Goal: Task Accomplishment & Management: Manage account settings

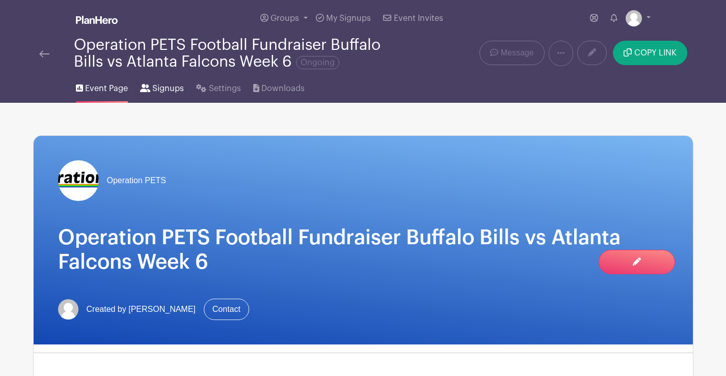
click at [170, 86] on span "Signups" at bounding box center [168, 89] width 32 height 12
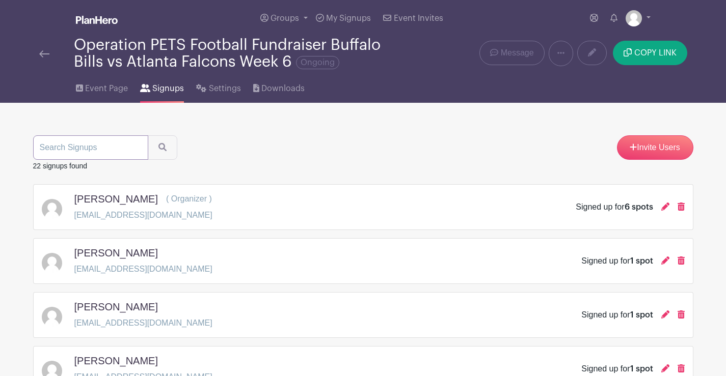
click at [99, 146] on input "search" at bounding box center [90, 147] width 115 height 24
type input "[PERSON_NAME]"
click at [148, 135] on button "submit" at bounding box center [163, 147] width 30 height 24
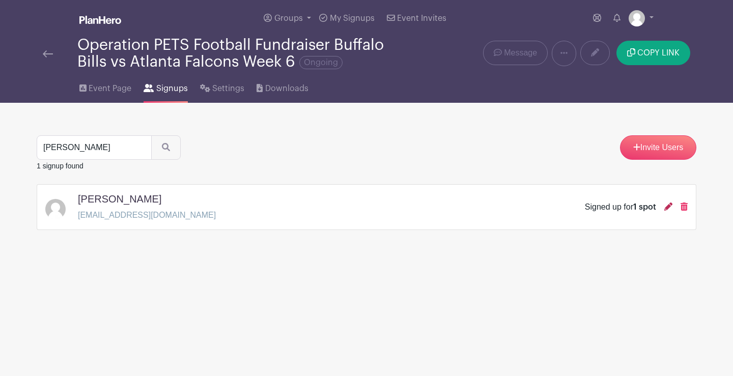
click at [667, 208] on icon at bounding box center [669, 207] width 8 height 8
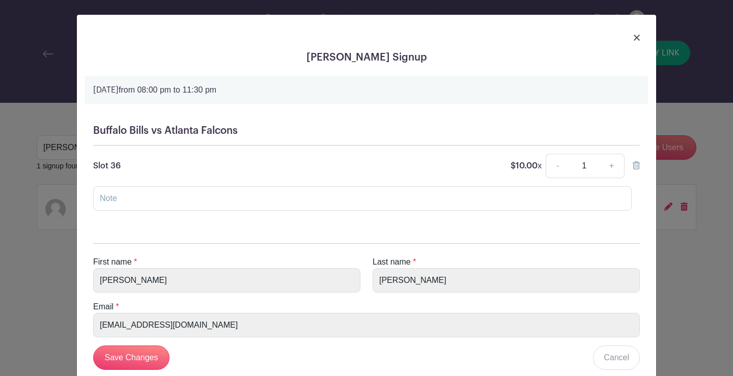
click at [634, 37] on img at bounding box center [637, 38] width 6 height 6
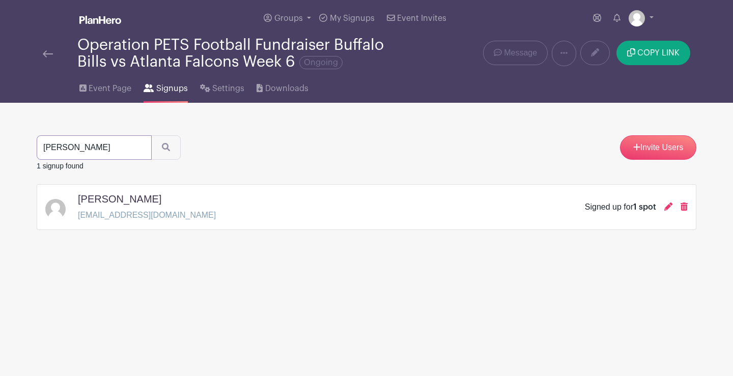
click at [99, 153] on input "[PERSON_NAME]" at bounding box center [94, 147] width 115 height 24
type input "gia"
click at [151, 135] on button "submit" at bounding box center [166, 147] width 30 height 24
click at [668, 205] on icon at bounding box center [669, 207] width 8 height 8
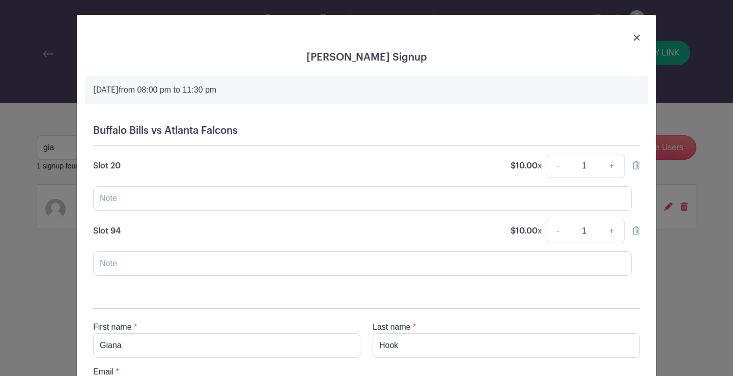
scroll to position [131, 0]
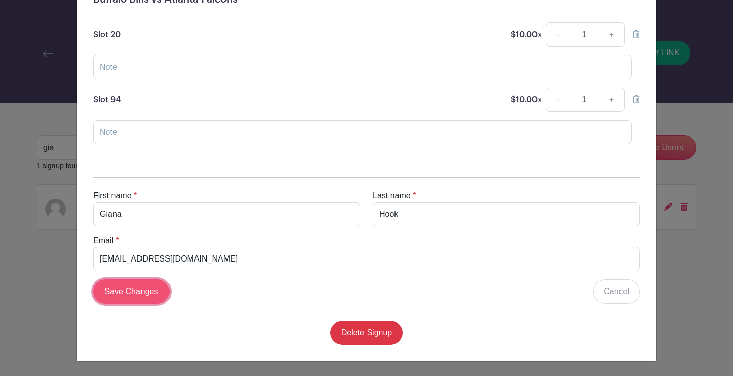
click at [127, 297] on input "Save Changes" at bounding box center [131, 292] width 76 height 24
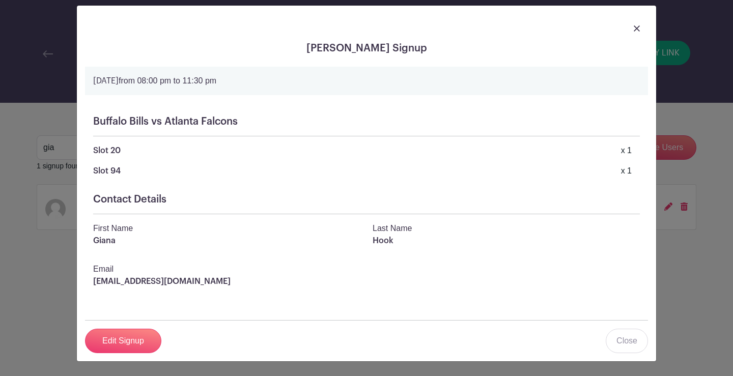
scroll to position [9, 0]
click at [634, 26] on img at bounding box center [637, 28] width 6 height 6
